Goal: Task Accomplishment & Management: Complete application form

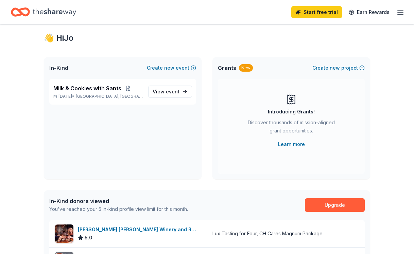
scroll to position [27, 0]
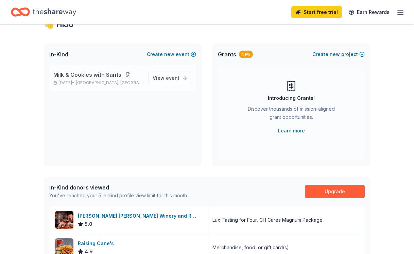
click at [127, 76] on button at bounding box center [128, 74] width 14 height 5
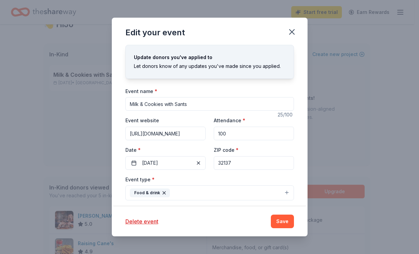
click at [195, 106] on input "Milk & Cookies with Sants" at bounding box center [209, 104] width 168 height 14
type input "Milk & Cookies with Santa"
click at [283, 222] on button "Save" at bounding box center [282, 222] width 23 height 14
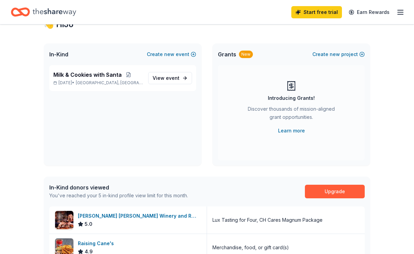
click at [186, 158] on div "Milk & Cookies with Santa [DATE] • [GEOGRAPHIC_DATA], [GEOGRAPHIC_DATA] View ev…" at bounding box center [123, 115] width 158 height 101
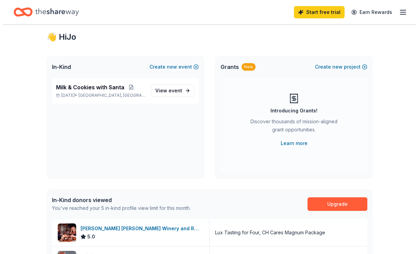
scroll to position [0, 0]
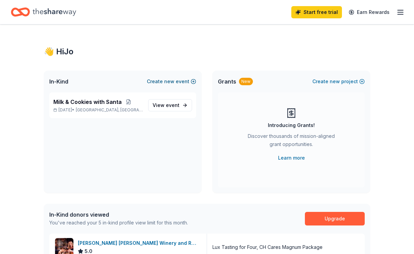
click at [178, 80] on button "Create new event" at bounding box center [171, 81] width 49 height 8
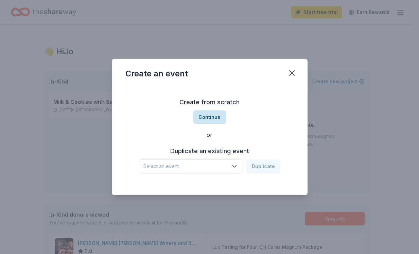
click at [209, 117] on button "Continue" at bounding box center [209, 117] width 33 height 14
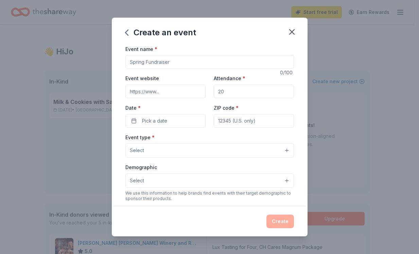
click at [171, 64] on input "Event name *" at bounding box center [209, 62] width 168 height 14
type input "B"
type input "November Murder Mystery Fundraiser"
click at [178, 92] on input "Event website" at bounding box center [165, 92] width 80 height 14
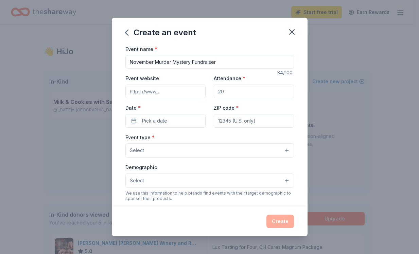
paste input "[URL][DOMAIN_NAME]"
type input "[URL][DOMAIN_NAME]"
click at [234, 93] on input "Attendance *" at bounding box center [254, 92] width 80 height 14
type input "200"
click at [194, 120] on button "Pick a date" at bounding box center [165, 121] width 80 height 14
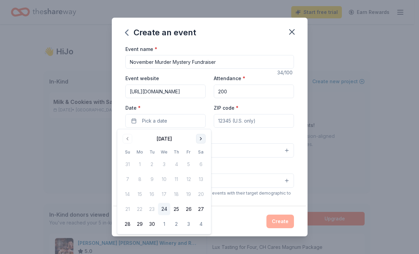
click at [200, 138] on button "Go to next month" at bounding box center [201, 139] width 10 height 10
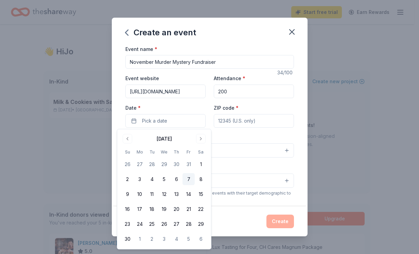
click at [189, 179] on button "7" at bounding box center [188, 179] width 12 height 12
click at [201, 179] on button "8" at bounding box center [201, 179] width 12 height 12
click at [187, 179] on button "7" at bounding box center [188, 179] width 12 height 12
click at [281, 130] on div "Event name * November Murder Mystery Fundraiser 34 /100 Event website [URL][DOM…" at bounding box center [209, 202] width 168 height 314
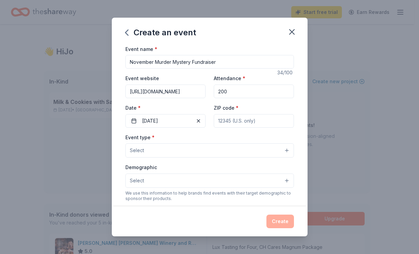
click at [233, 121] on input "ZIP code *" at bounding box center [254, 121] width 80 height 14
click at [262, 119] on input "ZIP code *" at bounding box center [254, 121] width 80 height 14
type input "32137"
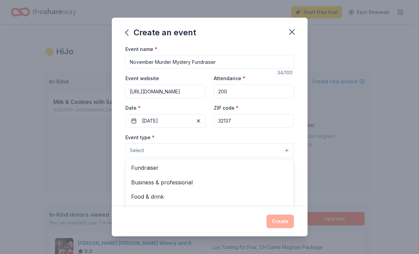
click at [220, 153] on button "Select" at bounding box center [209, 150] width 168 height 14
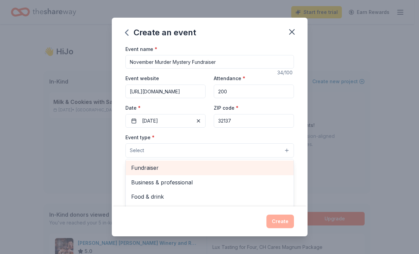
click at [189, 168] on span "Fundraiser" at bounding box center [209, 167] width 157 height 9
click at [189, 168] on span "Business & professional" at bounding box center [209, 168] width 157 height 9
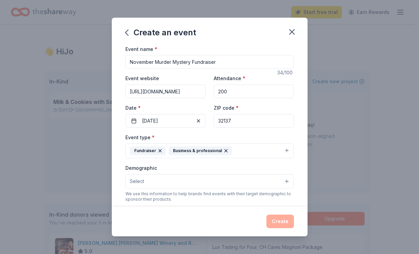
click at [224, 151] on icon "button" at bounding box center [225, 150] width 5 height 5
click at [282, 148] on button "Fundraiser" at bounding box center [209, 150] width 168 height 15
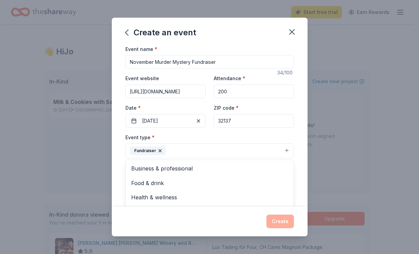
click at [295, 154] on div "Event name * November Murder Mystery Fundraiser 34 /100 Event website [URL][DOM…" at bounding box center [210, 126] width 196 height 162
click at [282, 183] on button "Select" at bounding box center [209, 181] width 168 height 14
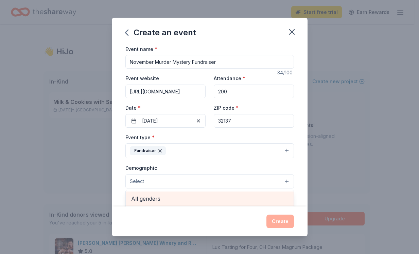
click at [206, 203] on div "All genders" at bounding box center [210, 199] width 168 height 14
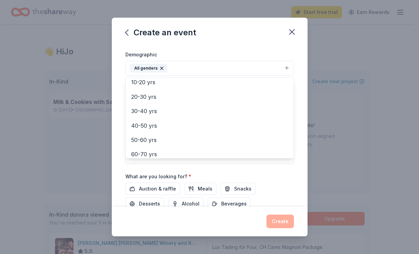
scroll to position [61, 0]
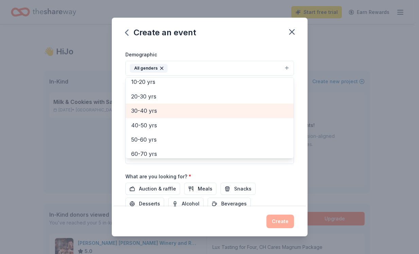
click at [148, 113] on span "30-40 yrs" at bounding box center [209, 110] width 157 height 9
click at [149, 110] on span "40-50 yrs" at bounding box center [209, 110] width 157 height 9
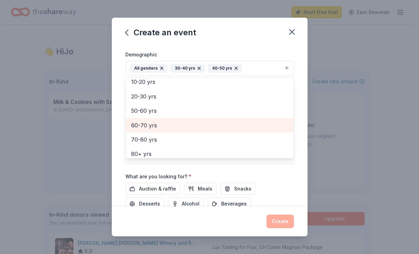
click at [149, 123] on span "60-70 yrs" at bounding box center [209, 125] width 157 height 9
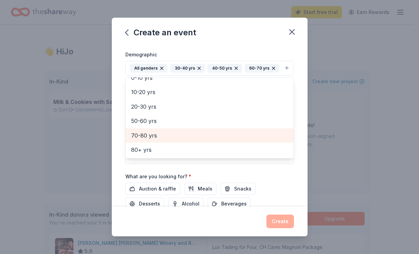
click at [147, 140] on span "70-80 yrs" at bounding box center [209, 135] width 157 height 9
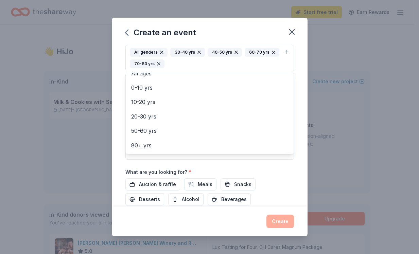
scroll to position [137, 0]
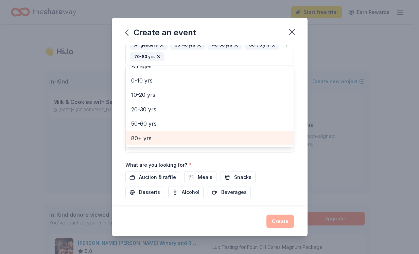
click at [157, 138] on span "80+ yrs" at bounding box center [209, 138] width 157 height 9
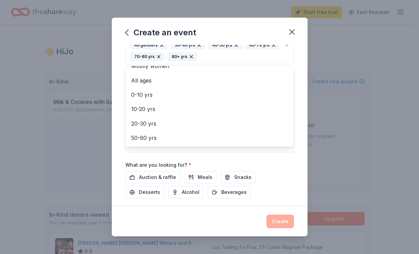
click at [290, 110] on div "Event name * November Murder Mystery Fundraiser 34 /100 Event website [URL][DOM…" at bounding box center [210, 126] width 196 height 162
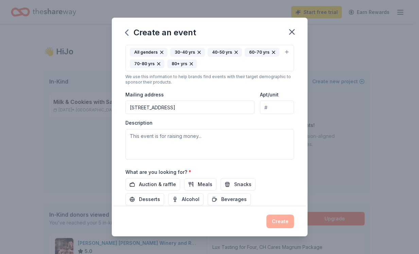
drag, startPoint x: 194, startPoint y: 106, endPoint x: 114, endPoint y: 108, distance: 79.8
click at [114, 108] on div "Event name * November Murder Mystery Fundraiser 34 /100 Event website [URL][DOM…" at bounding box center [210, 126] width 196 height 162
type input "[STREET_ADDRESS]"
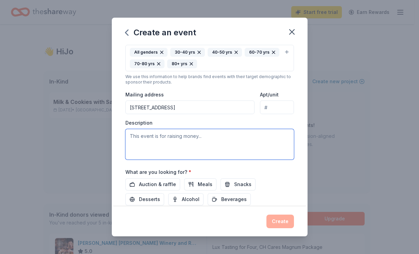
click at [176, 138] on textarea at bounding box center [209, 144] width 168 height 31
type textarea "T"
type textarea "I"
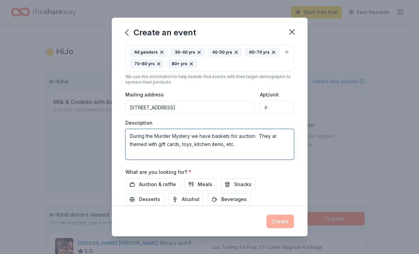
click at [250, 144] on textarea "During the Murder Mystery we have baskets for auction. They ar themed with gift…" at bounding box center [209, 144] width 168 height 31
type textarea "During the Murder Mystery we have baskets for auction. They ar themed with gift…"
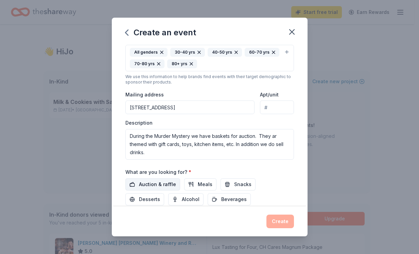
click at [170, 182] on span "Auction & raffle" at bounding box center [157, 184] width 37 height 8
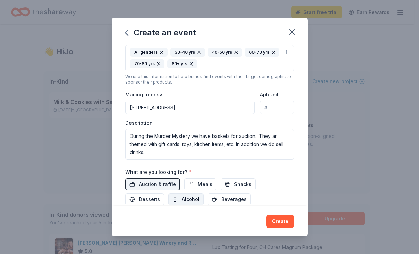
click at [189, 199] on span "Alcohol" at bounding box center [191, 199] width 18 height 8
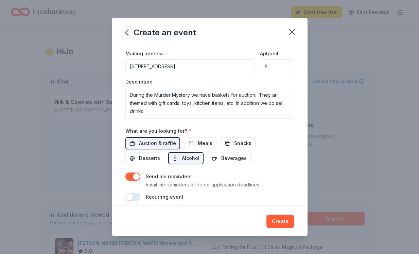
scroll to position [176, 0]
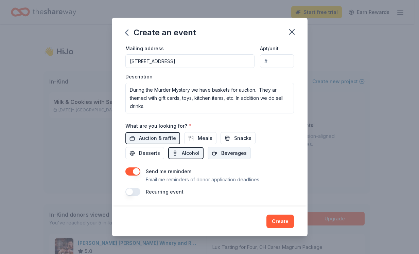
click at [231, 151] on span "Beverages" at bounding box center [233, 153] width 25 height 8
click at [131, 191] on button "button" at bounding box center [132, 192] width 15 height 8
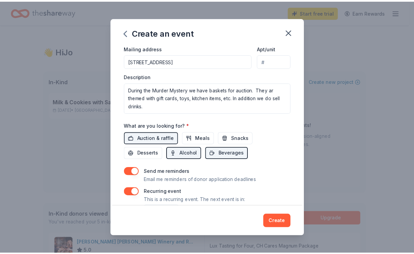
scroll to position [200, 0]
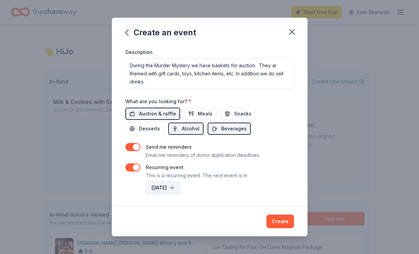
click at [181, 187] on button "[DATE]" at bounding box center [163, 188] width 35 height 14
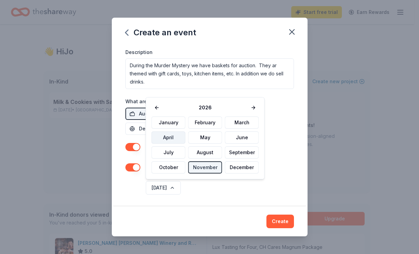
click at [175, 137] on button "April" at bounding box center [168, 137] width 34 height 12
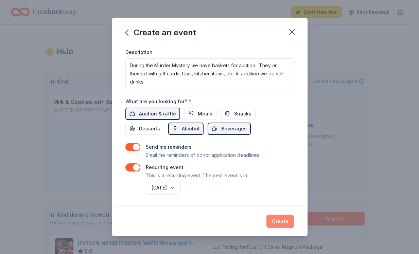
click at [286, 221] on button "Create" at bounding box center [280, 222] width 28 height 14
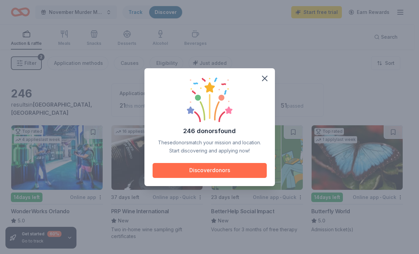
click at [223, 170] on button "Discover donors" at bounding box center [209, 170] width 114 height 15
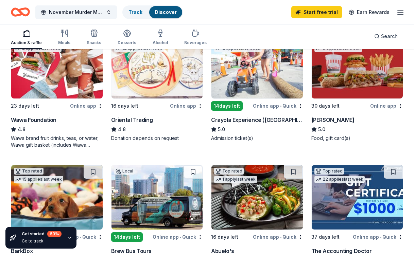
scroll to position [222, 0]
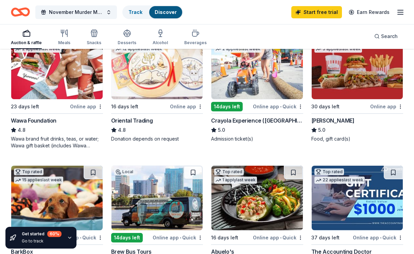
click at [142, 120] on div "Oriental Trading" at bounding box center [132, 120] width 42 height 8
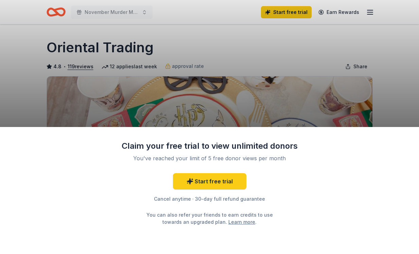
click at [201, 53] on div "Claim your free trial to view unlimited donors You've reached your limit of 5 f…" at bounding box center [209, 127] width 419 height 254
click at [228, 223] on link "Learn more" at bounding box center [241, 221] width 27 height 7
